Goal: Transaction & Acquisition: Purchase product/service

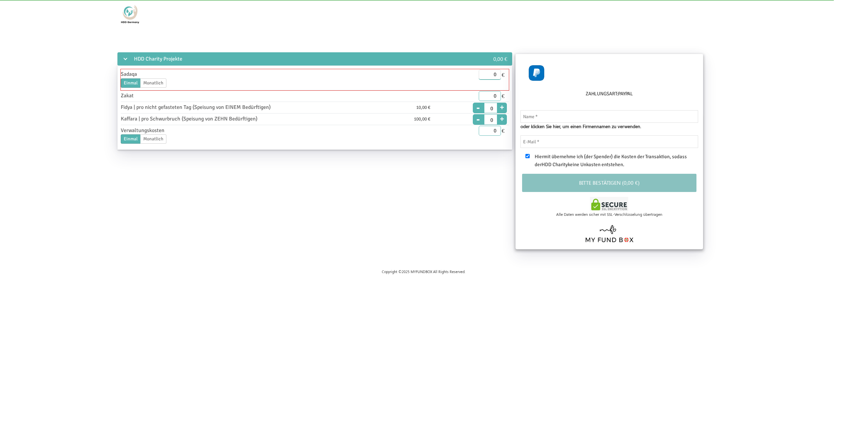
drag, startPoint x: 490, startPoint y: 73, endPoint x: 507, endPoint y: 75, distance: 16.9
click at [501, 75] on input "0" at bounding box center [490, 75] width 23 height 10
type input "0"
type input "20.00"
click at [451, 199] on div "HDD Charity Projekte 0,00 € Sadaqa Einmal Monatlich Enddatum [DATE] Bitte gib e…" at bounding box center [423, 151] width 796 height 201
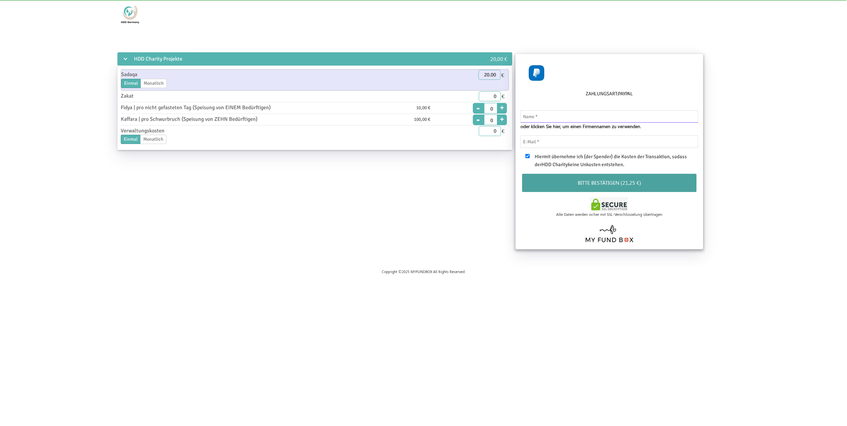
click at [545, 122] on input "text" at bounding box center [610, 116] width 178 height 13
type input "Beyza Ibas"
type input "[EMAIL_ADDRESS][DOMAIN_NAME]"
click at [603, 182] on button "Bitte bestätigen (21,25 €)" at bounding box center [609, 183] width 175 height 18
